Goal: Information Seeking & Learning: Learn about a topic

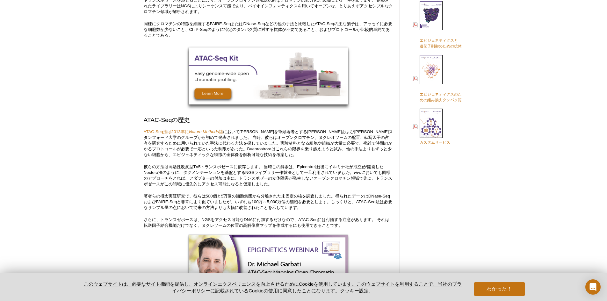
scroll to position [319, 0]
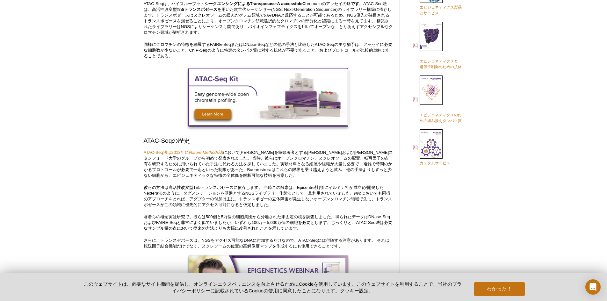
click at [212, 113] on img at bounding box center [268, 96] width 159 height 57
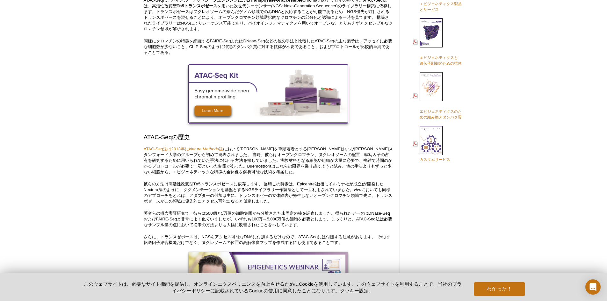
scroll to position [309, 0]
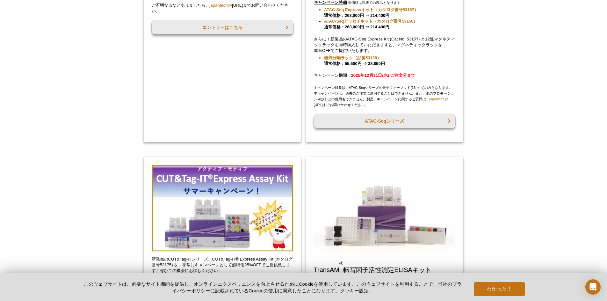
scroll to position [255, 0]
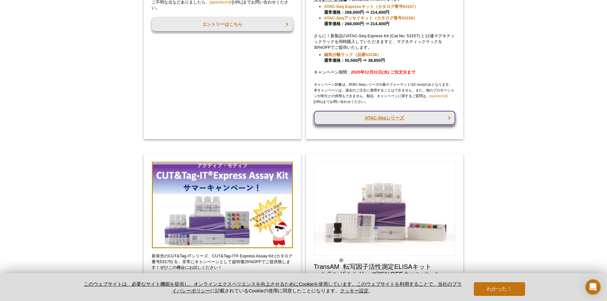
click at [394, 116] on font "ATAC-Seqシリーズ" at bounding box center [384, 117] width 39 height 5
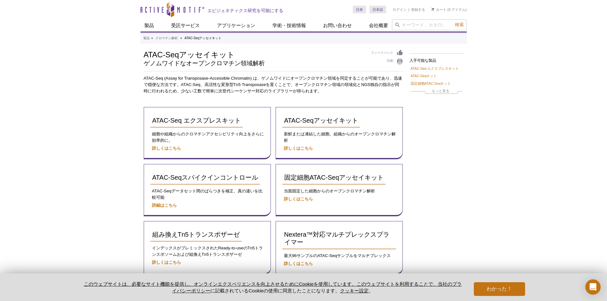
click at [478, 113] on div "Active Motif Logo エピジェネティクス研究を可能にする 0 検索 コンテンツにスキップ Active Motif Logo エピジェネティクス…" at bounding box center [303, 179] width 607 height 358
